Goal: Task Accomplishment & Management: Manage account settings

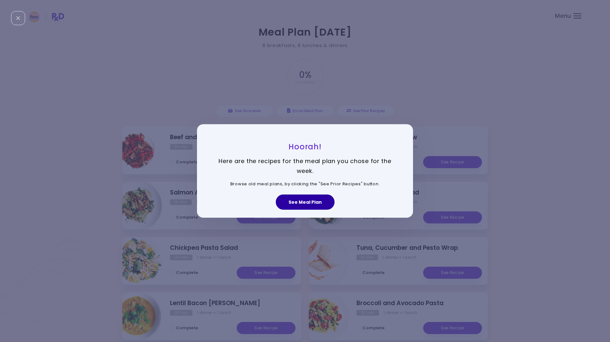
click at [305, 200] on button "See Meal Plan" at bounding box center [305, 201] width 59 height 15
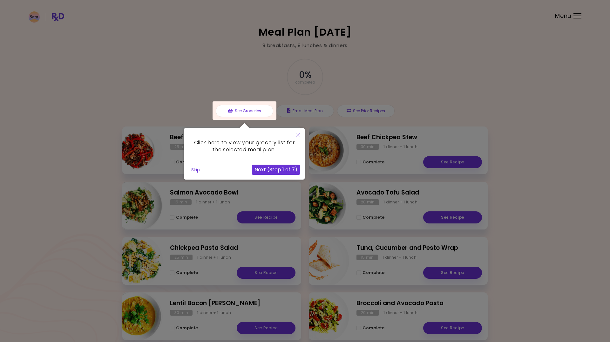
click at [195, 170] on button "Skip" at bounding box center [196, 170] width 14 height 10
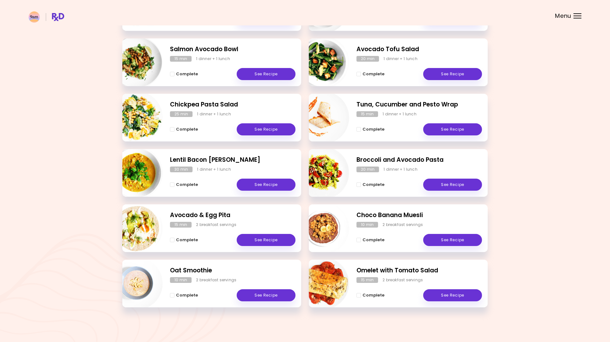
scroll to position [143, 0]
click at [359, 295] on span "Complete - Omelet with Tomato Salad" at bounding box center [358, 295] width 4 height 4
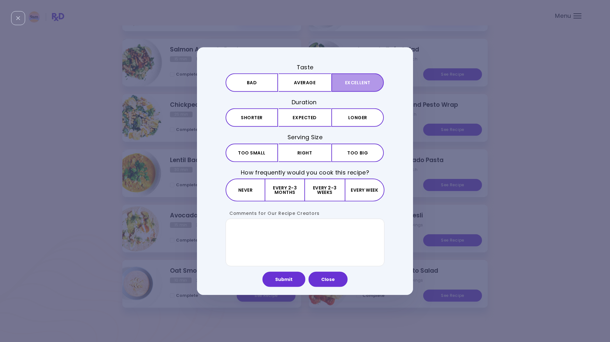
click at [352, 83] on button "Excellent" at bounding box center [357, 82] width 52 height 18
click at [297, 116] on button "Expected" at bounding box center [305, 117] width 52 height 18
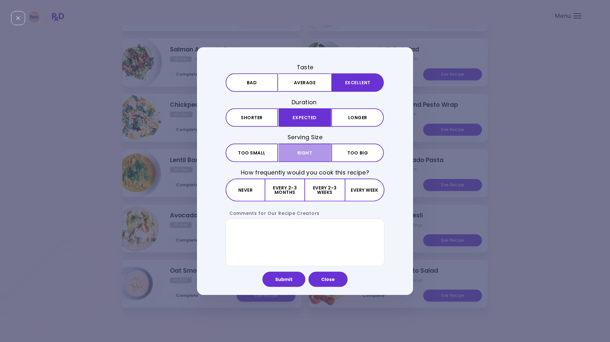
click at [306, 152] on button "Right" at bounding box center [305, 152] width 52 height 18
click at [360, 190] on button "Every week" at bounding box center [365, 189] width 40 height 23
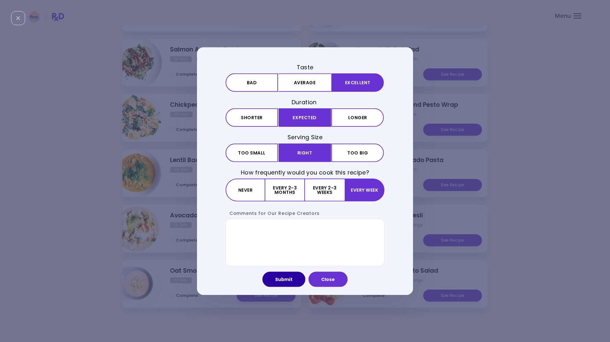
click at [285, 277] on button "Submit" at bounding box center [283, 278] width 43 height 15
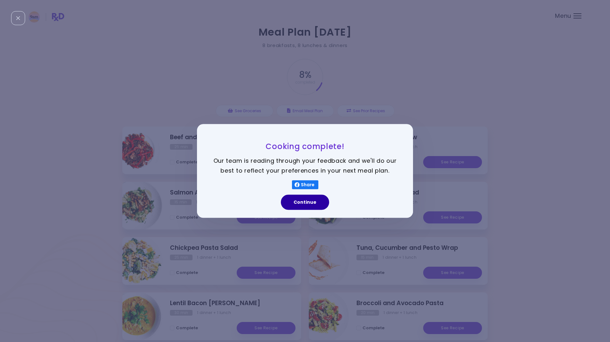
click at [306, 200] on button "Continue" at bounding box center [305, 202] width 48 height 15
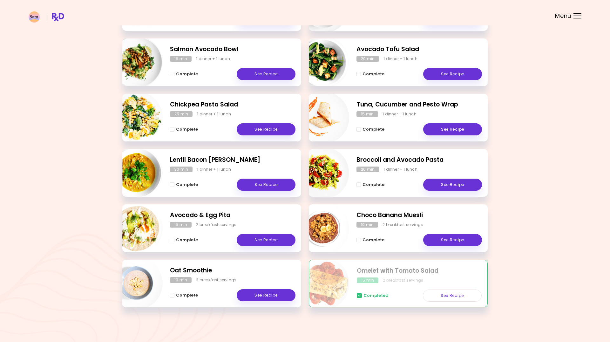
scroll to position [143, 0]
click at [449, 236] on link "See Recipe" at bounding box center [452, 240] width 59 height 12
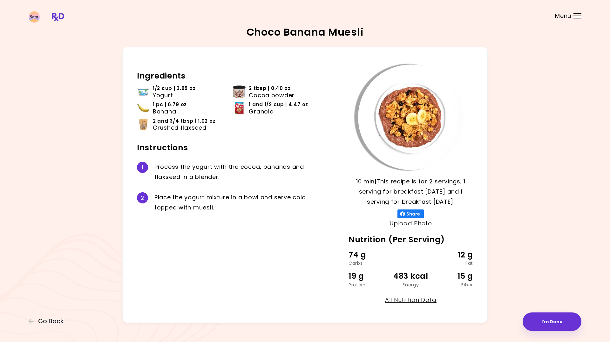
click at [449, 236] on h2 "Nutrition (Per Serving)" at bounding box center [410, 239] width 125 height 10
